Goal: Entertainment & Leisure: Browse casually

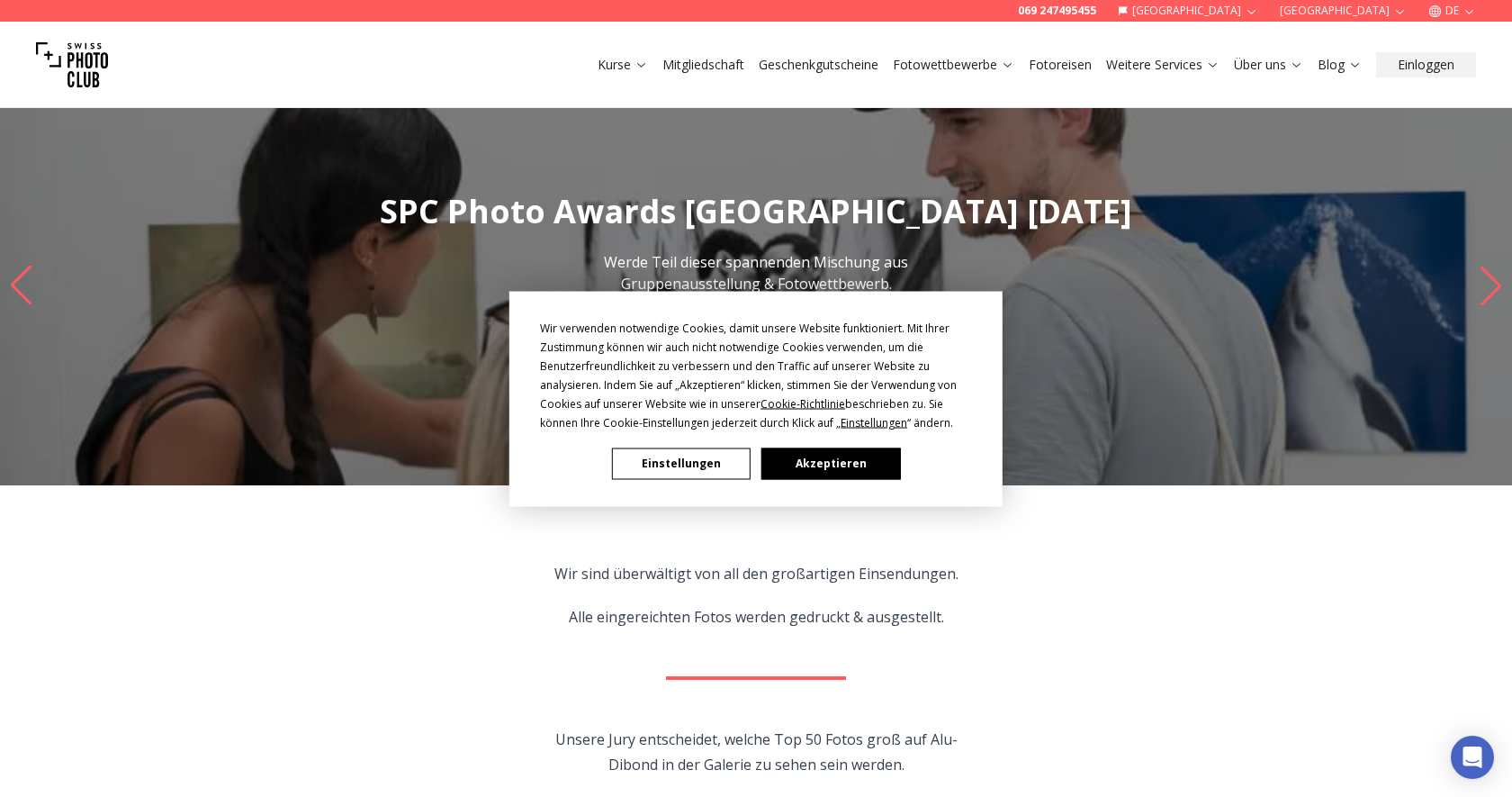
click at [809, 478] on button "Akzeptieren" at bounding box center [830, 462] width 139 height 32
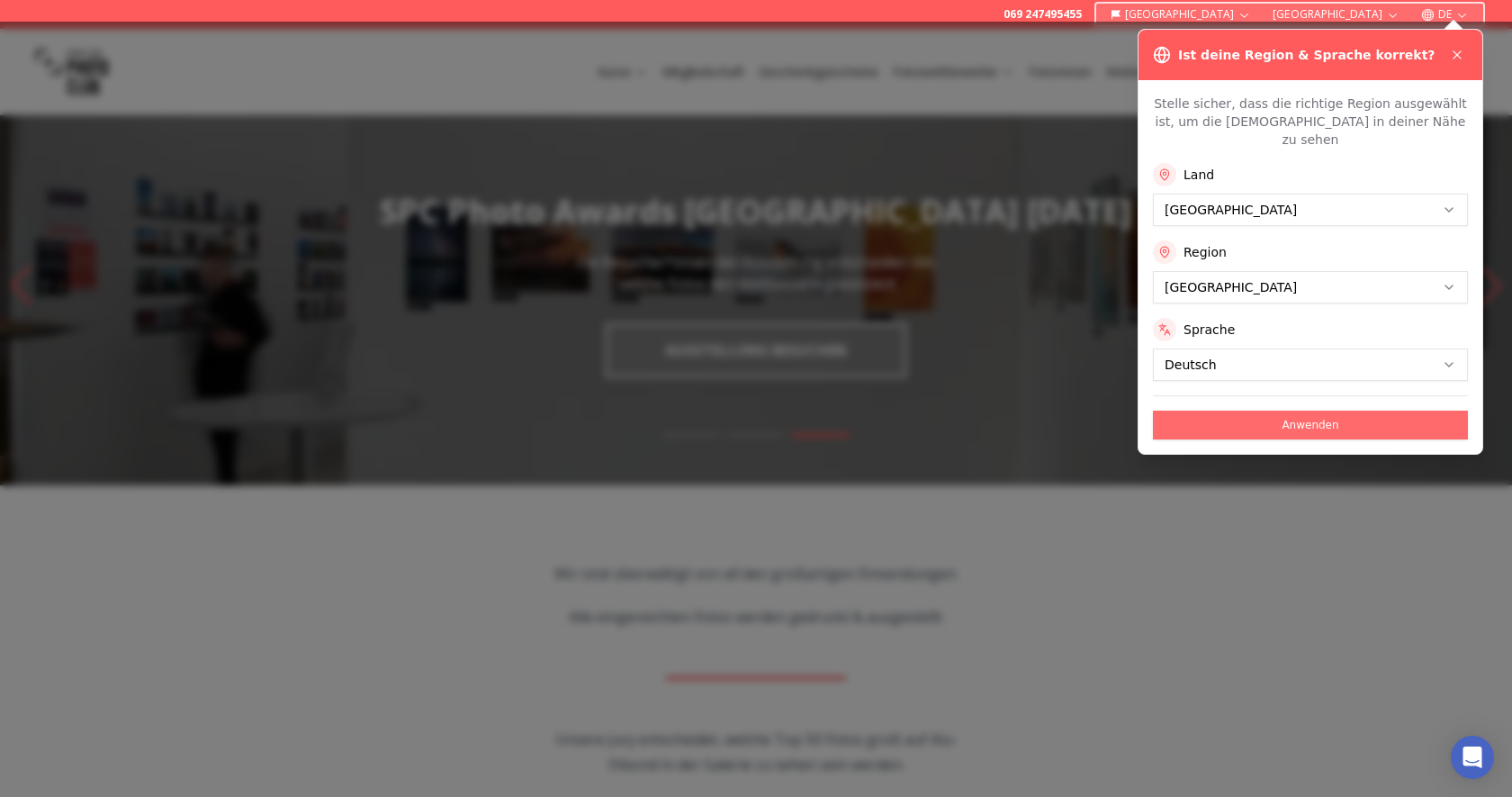
click at [1236, 411] on button "Anwenden" at bounding box center [1310, 425] width 315 height 29
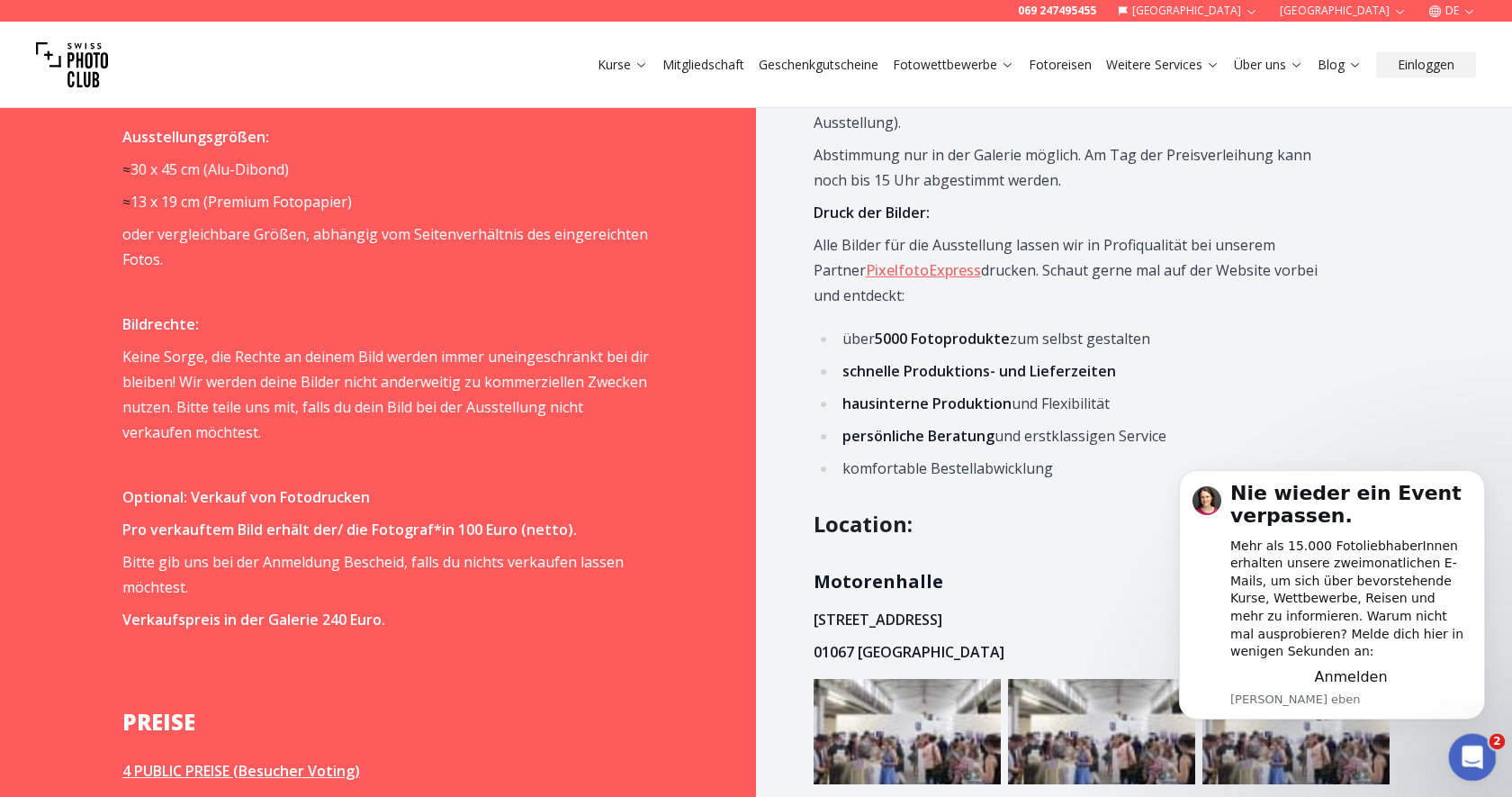
click at [1471, 773] on div "Intercom-Nachrichtendienst öffnen" at bounding box center [1470, 754] width 60 height 60
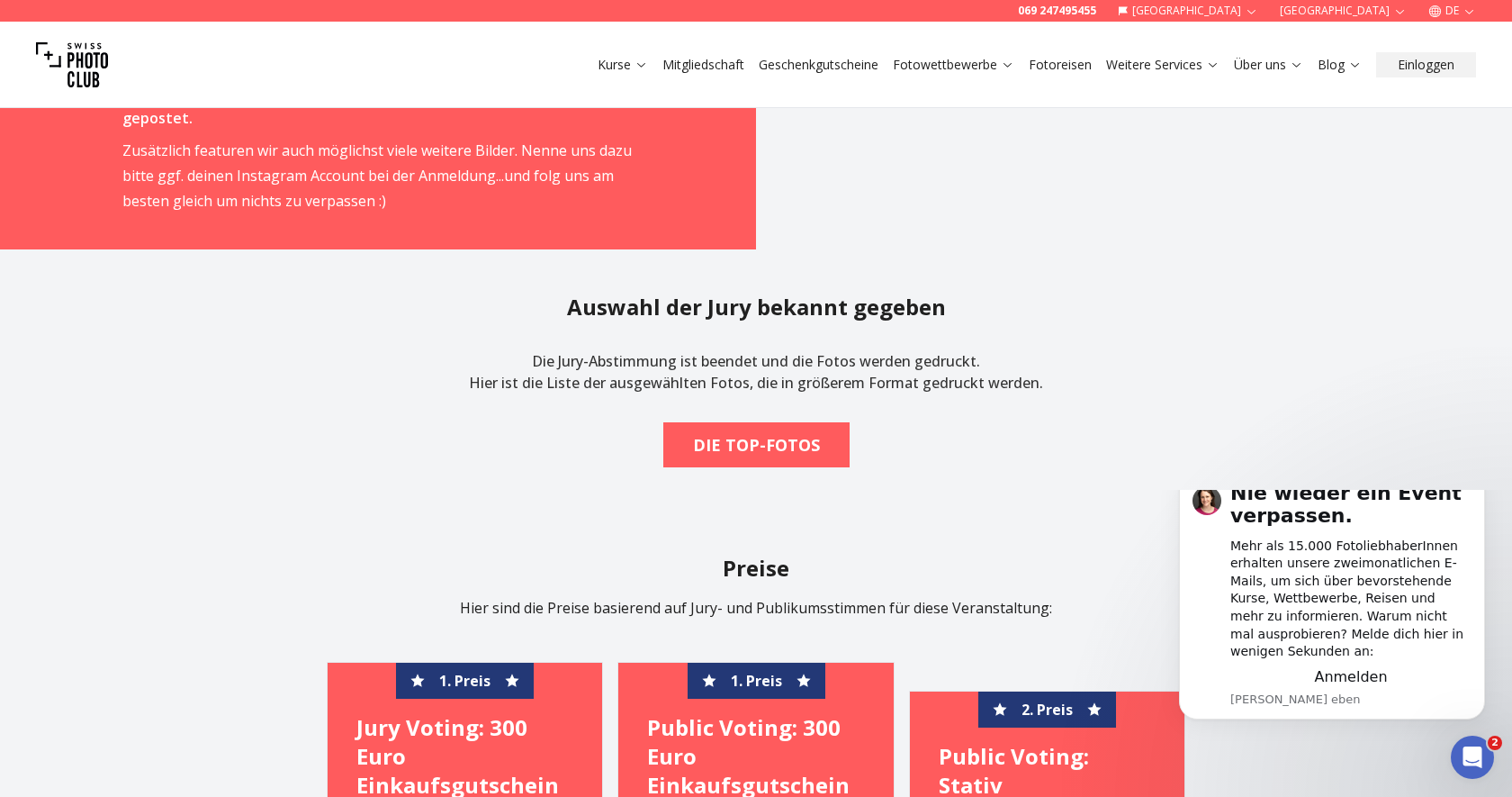
scroll to position [3072, 0]
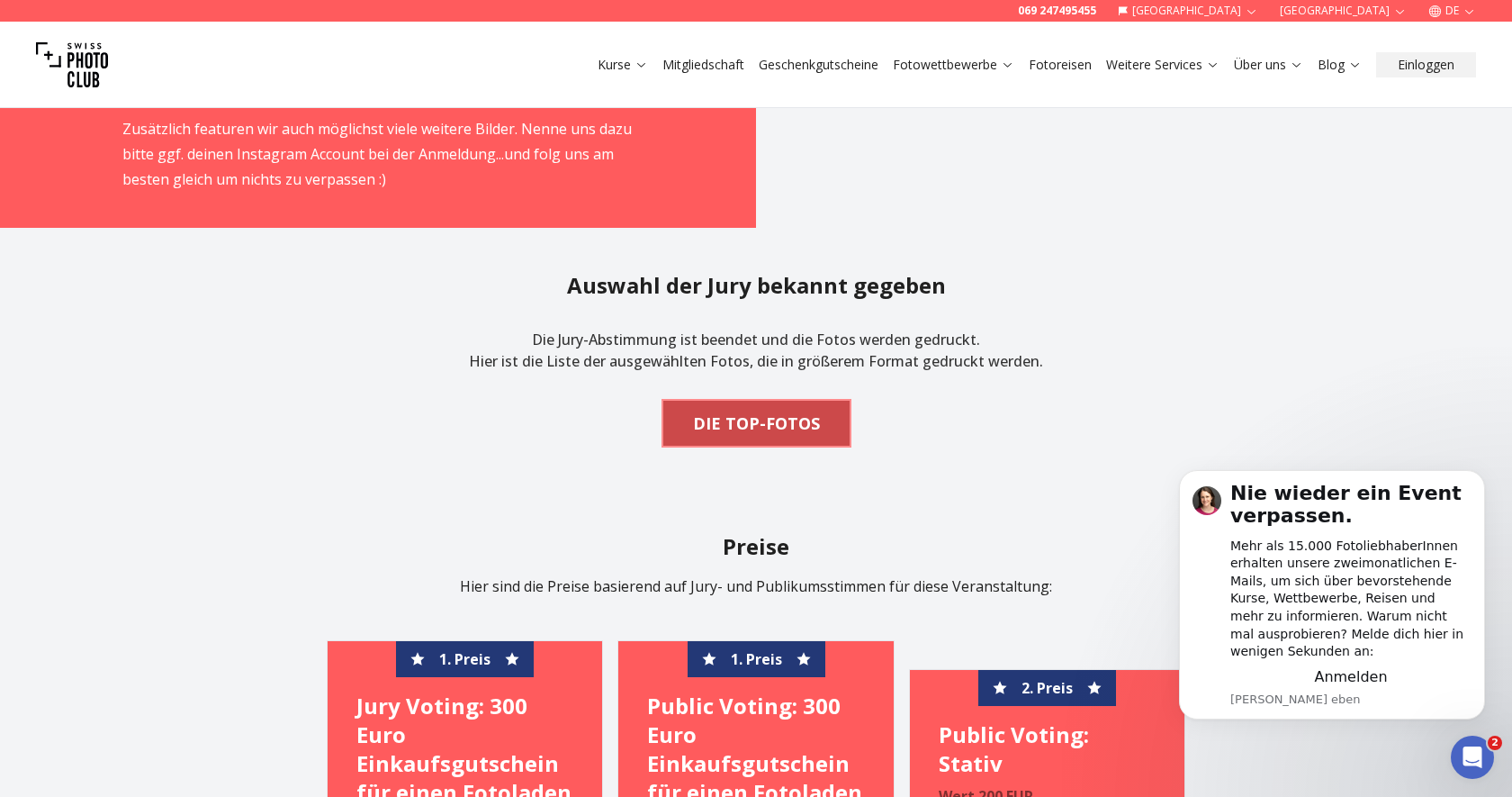
click at [767, 423] on b "DIE TOP-FOTOS" at bounding box center [756, 423] width 127 height 25
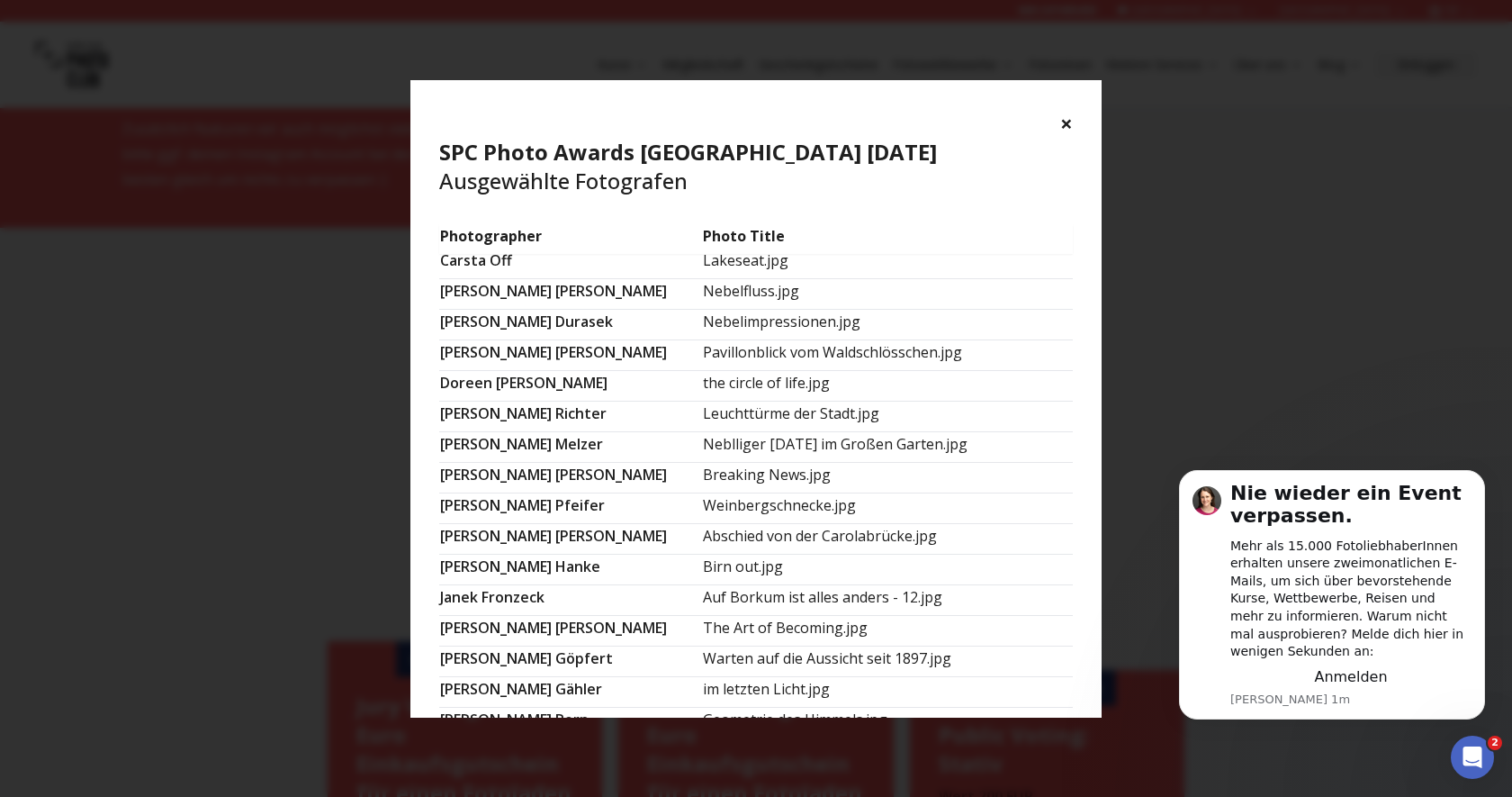
scroll to position [129, 0]
click at [1068, 121] on button "×" at bounding box center [1067, 123] width 13 height 29
